Goal: Transaction & Acquisition: Download file/media

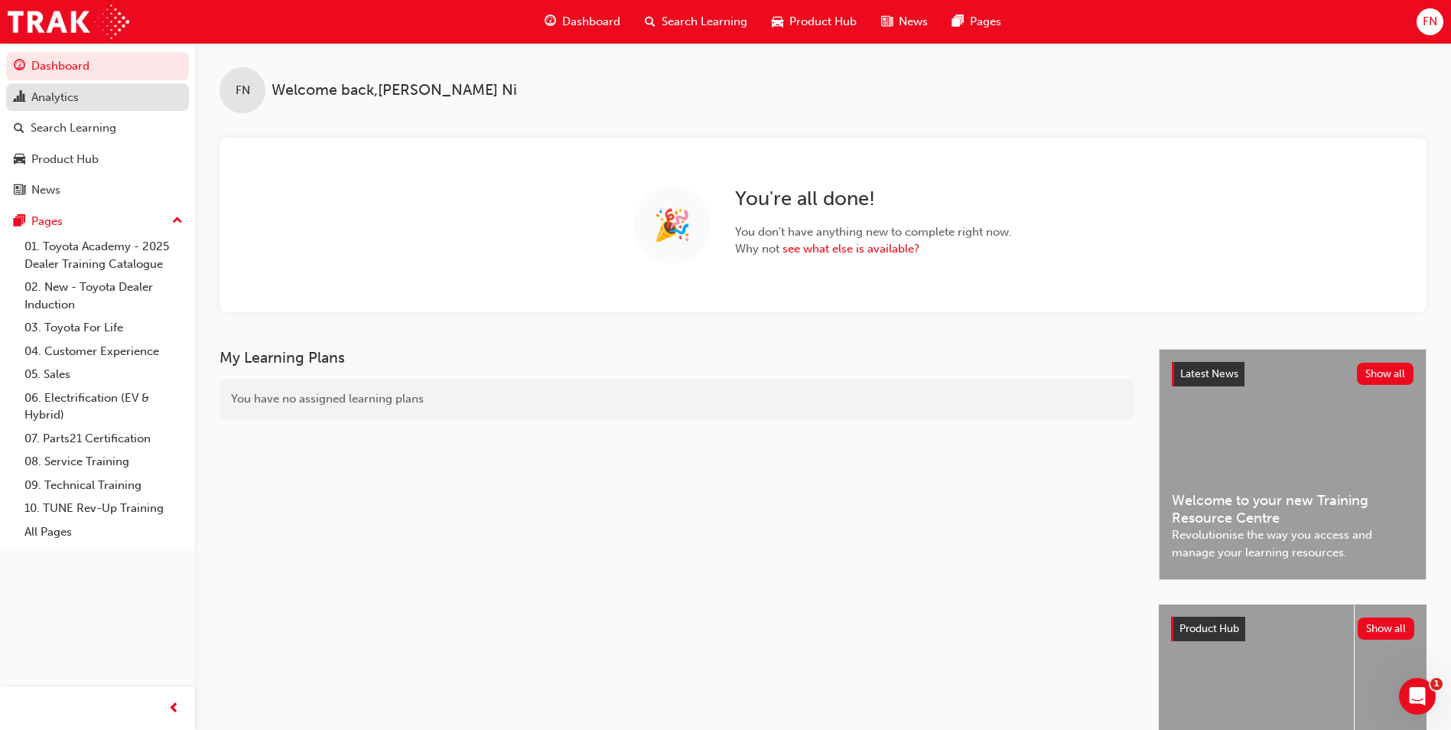
click at [65, 98] on div "Analytics" at bounding box center [54, 98] width 47 height 18
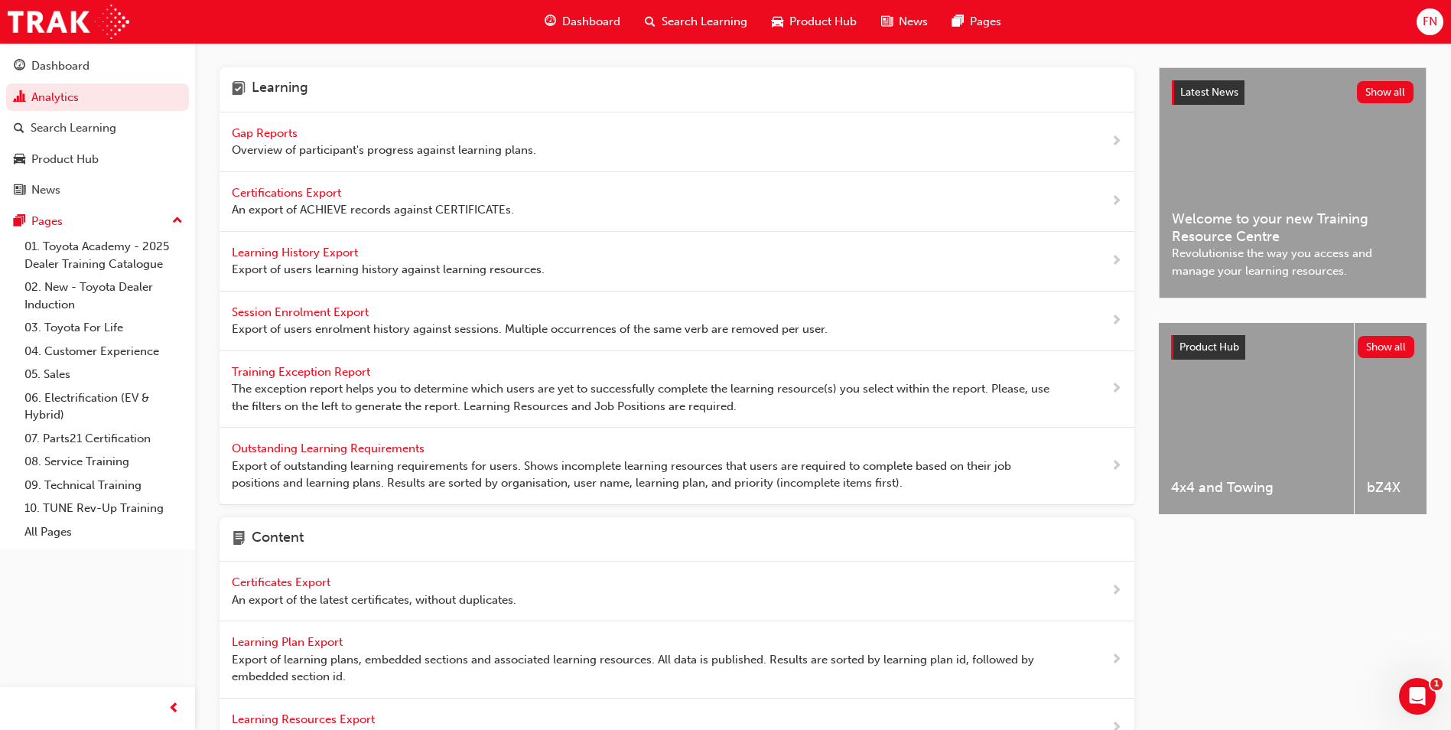
click at [319, 253] on span "Learning History Export" at bounding box center [296, 253] width 129 height 14
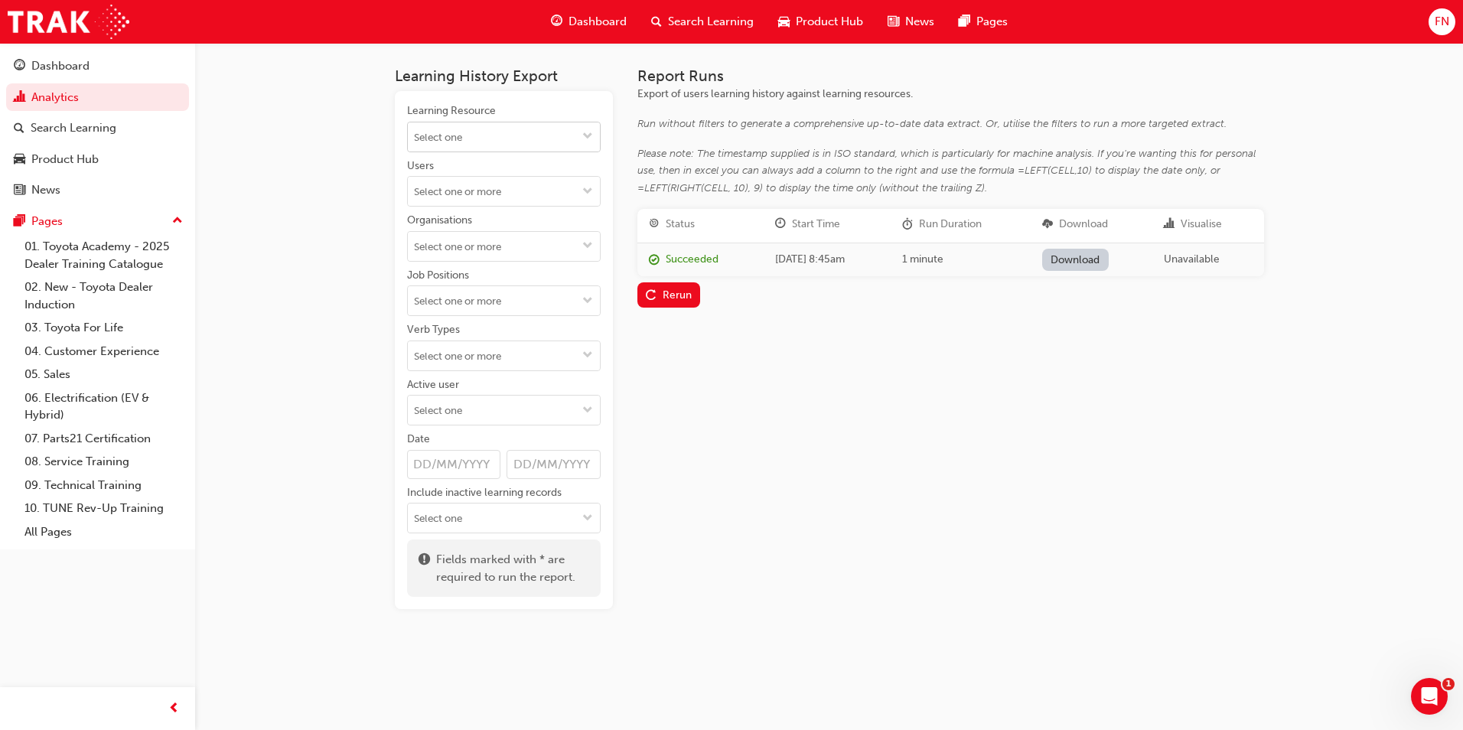
click at [507, 134] on input "Learning Resource" at bounding box center [504, 136] width 192 height 29
type input "p"
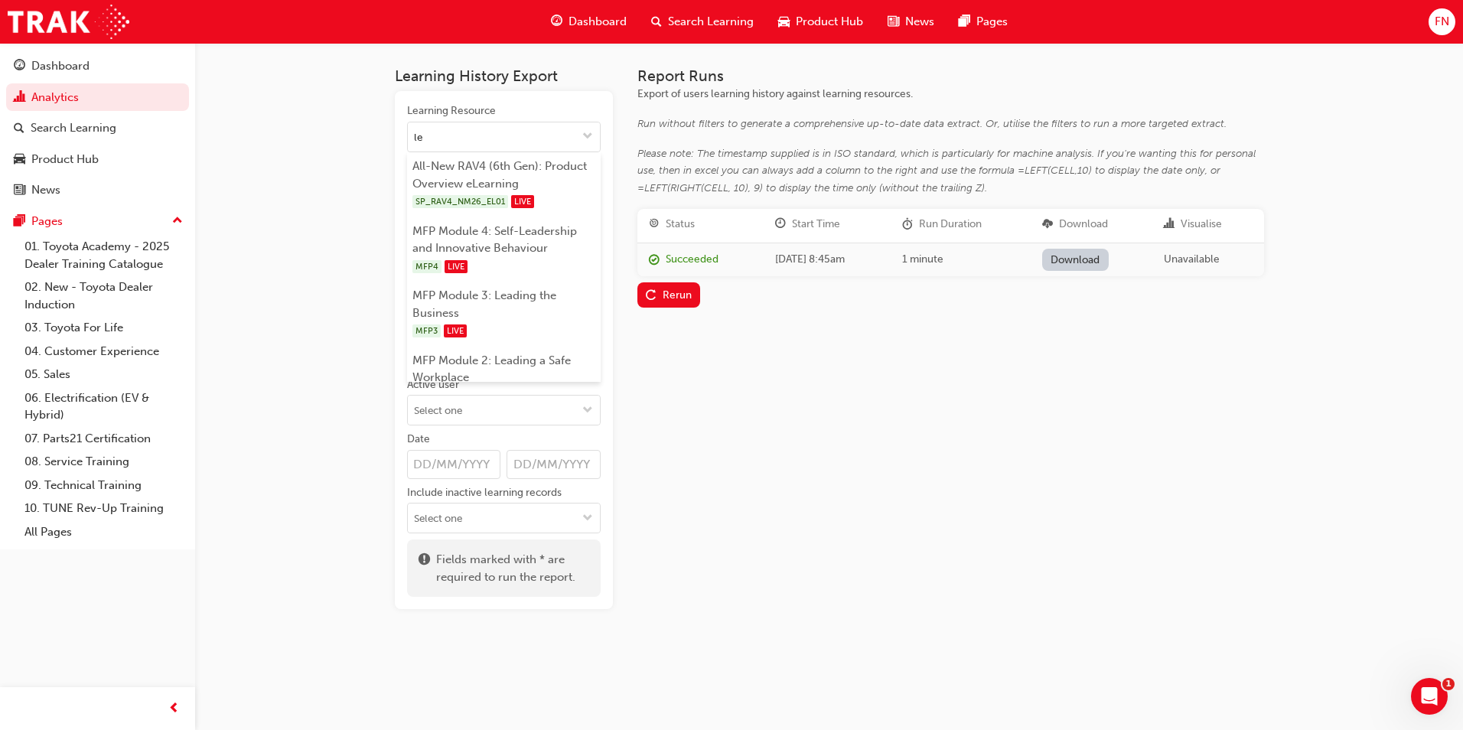
type input "l"
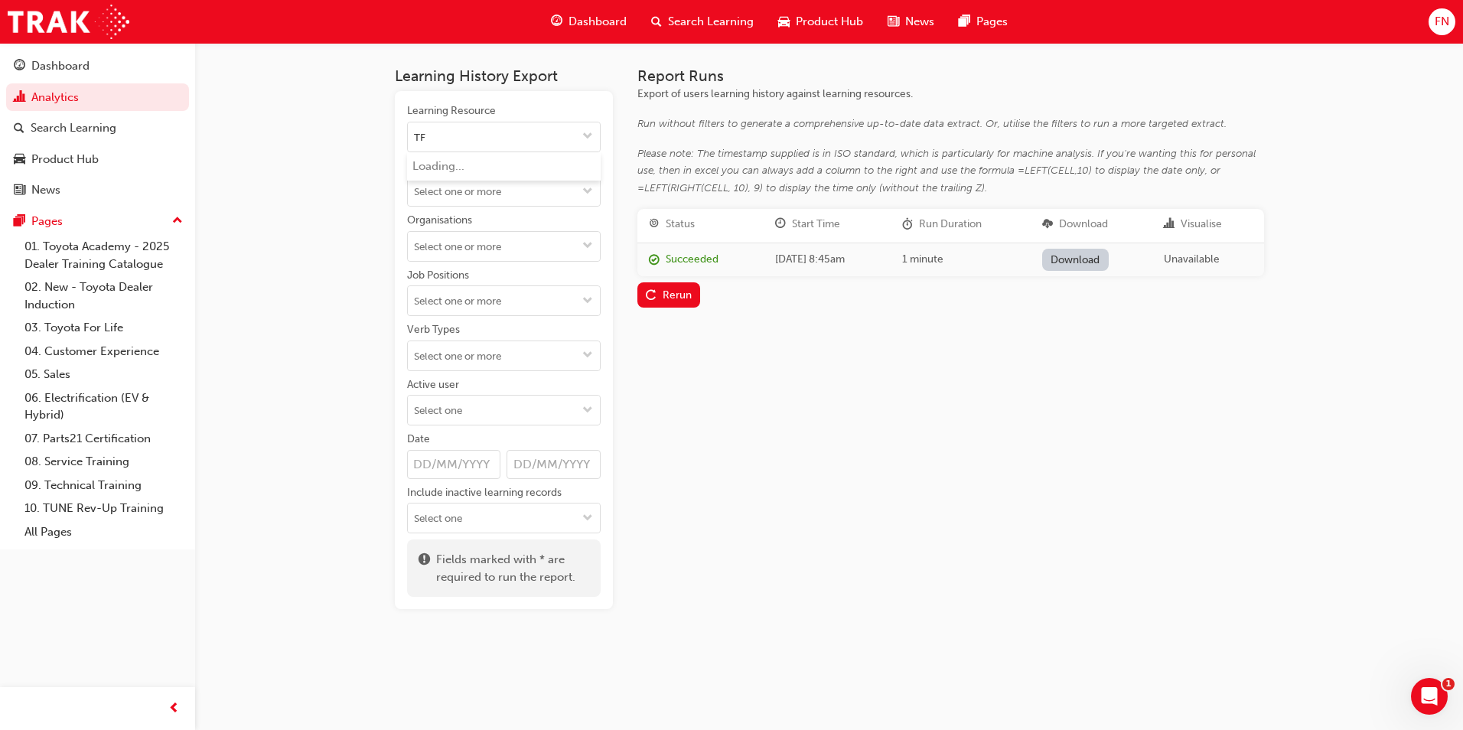
type input "TFL"
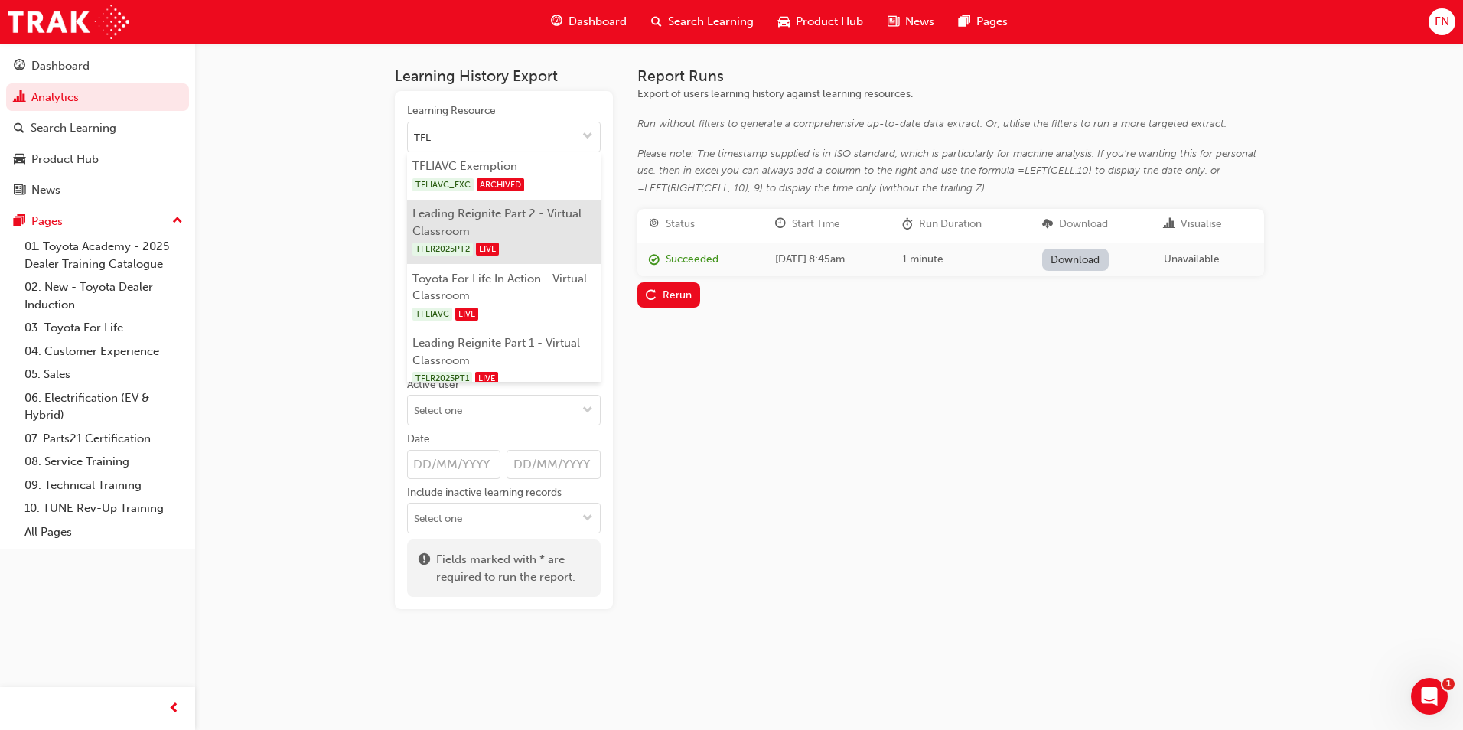
click at [470, 216] on li "Leading Reignite Part 2 - Virtual Classroom TFLR2025PT2 LIVE" at bounding box center [504, 232] width 194 height 65
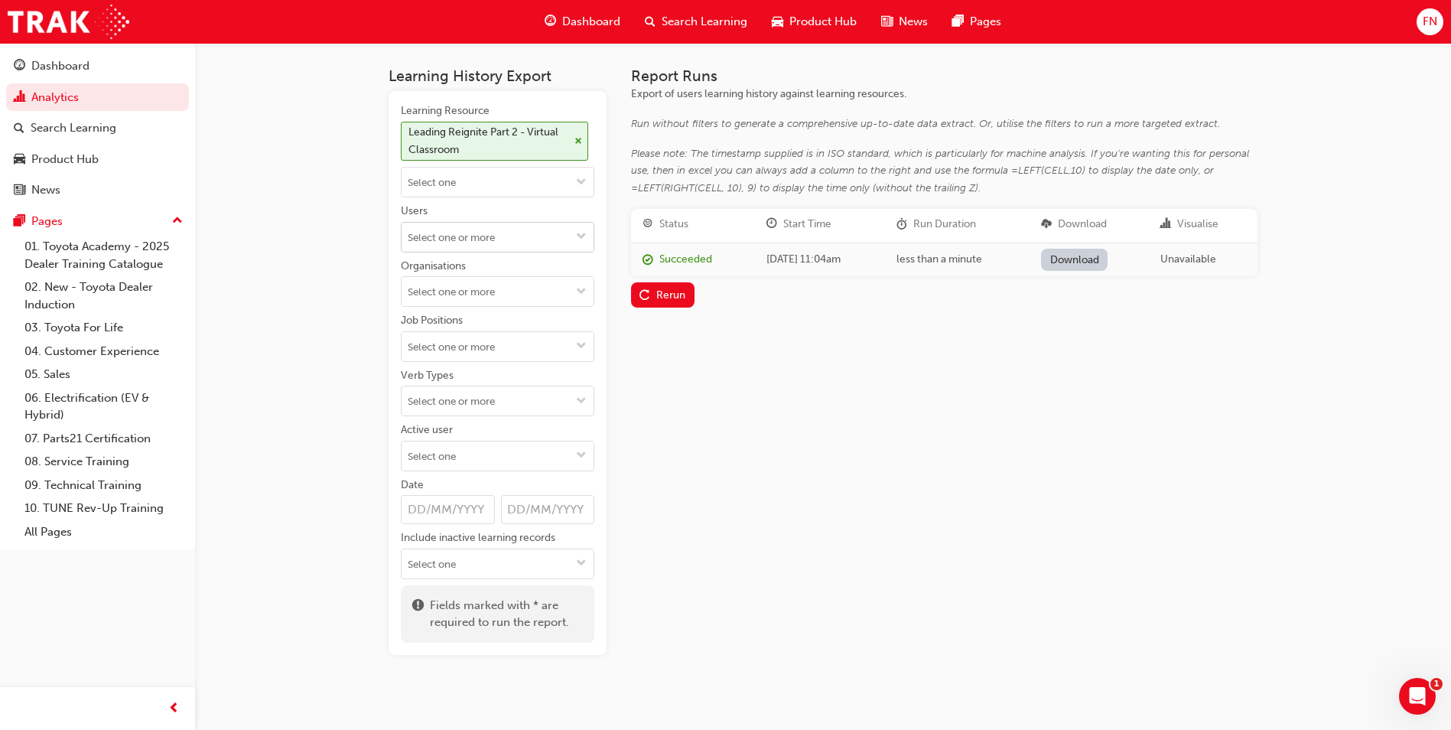
click at [452, 241] on input "Users" at bounding box center [498, 237] width 192 height 29
paste input "[PERSON_NAME]"
type input "[PERSON_NAME]"
click at [474, 269] on li "[PERSON_NAME]" at bounding box center [498, 266] width 194 height 29
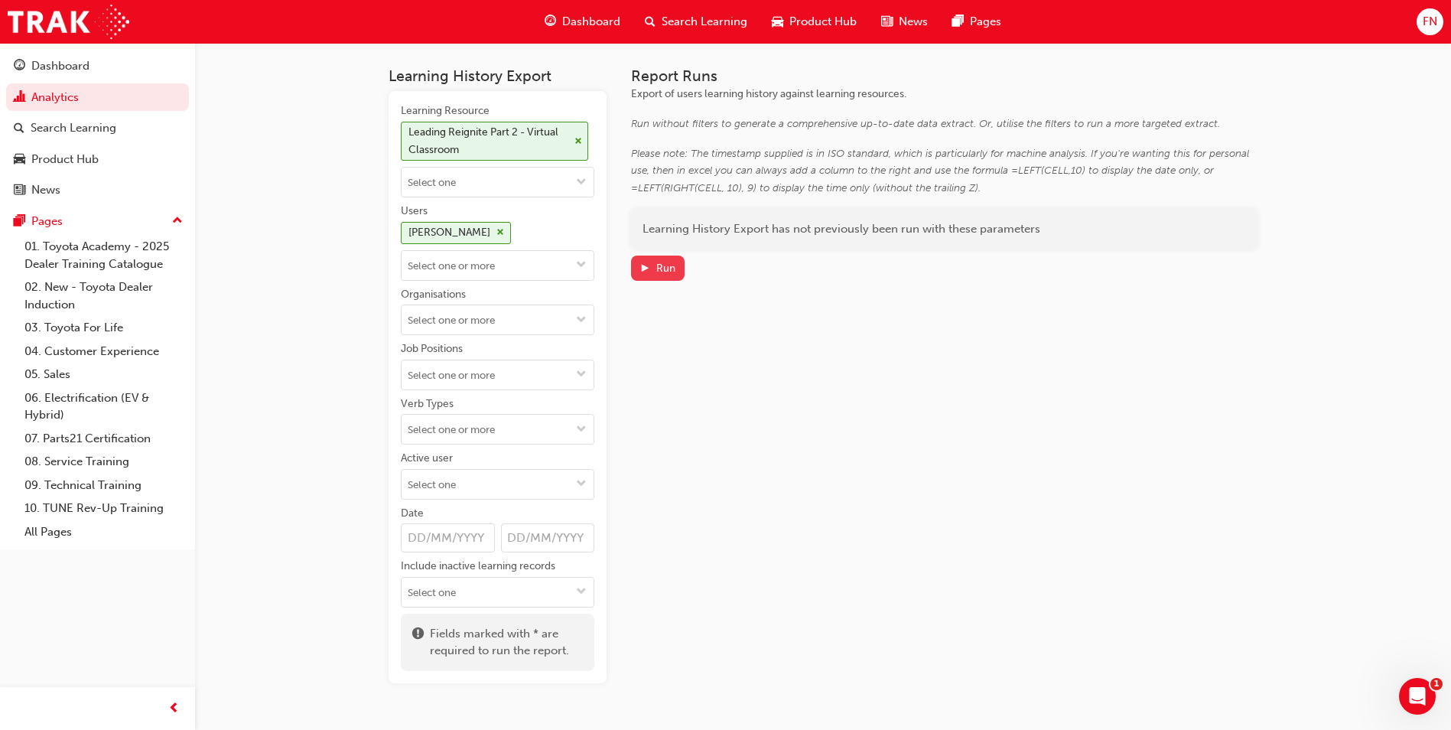
click at [659, 270] on div "Run" at bounding box center [665, 268] width 19 height 13
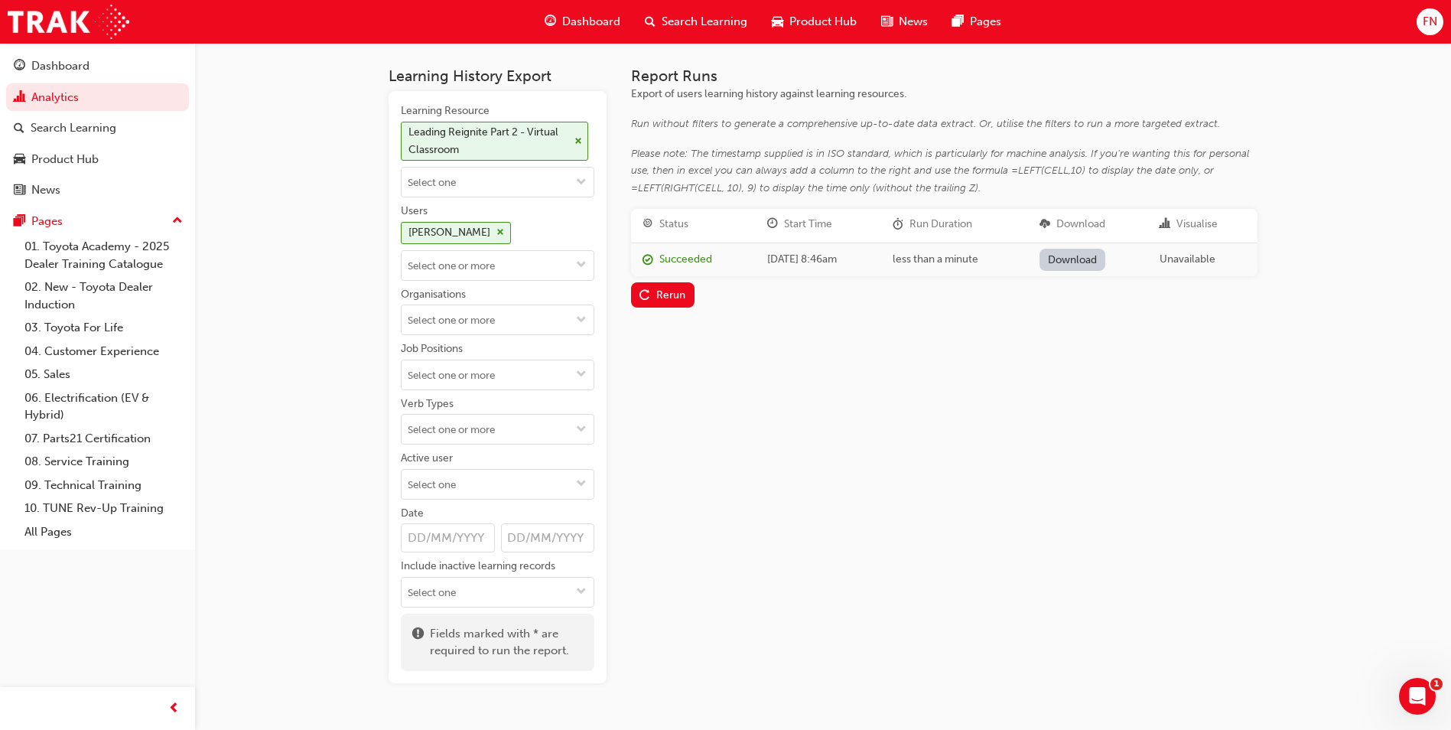
click at [1102, 262] on link "Download" at bounding box center [1073, 260] width 67 height 22
